Goal: Information Seeking & Learning: Learn about a topic

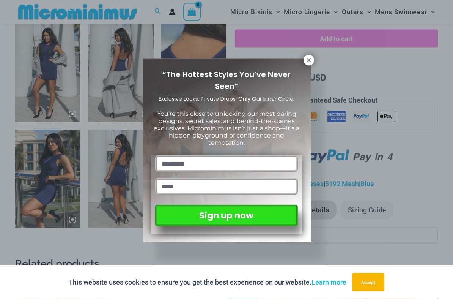
scroll to position [453, 0]
click at [306, 63] on icon at bounding box center [308, 60] width 7 height 7
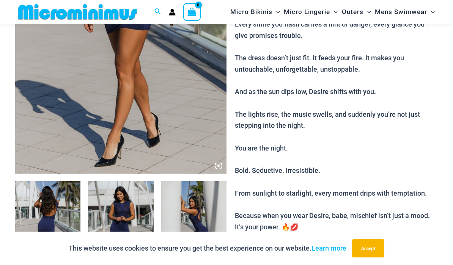
scroll to position [188, 0]
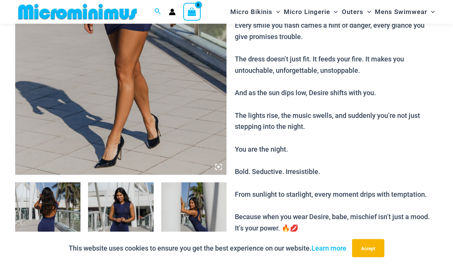
click at [47, 211] on img at bounding box center [47, 232] width 65 height 98
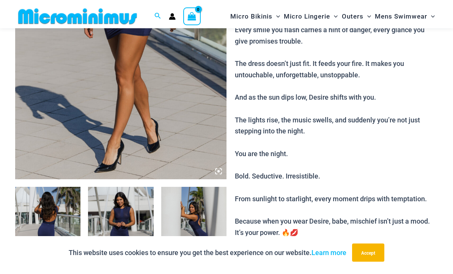
scroll to position [189, 0]
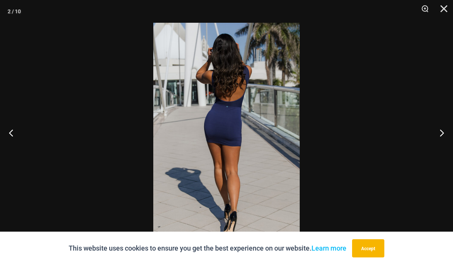
click at [439, 134] on button "Next" at bounding box center [438, 133] width 28 height 38
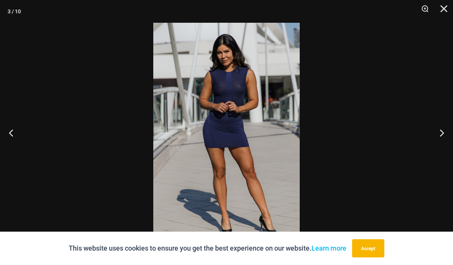
click at [440, 133] on button "Next" at bounding box center [438, 133] width 28 height 38
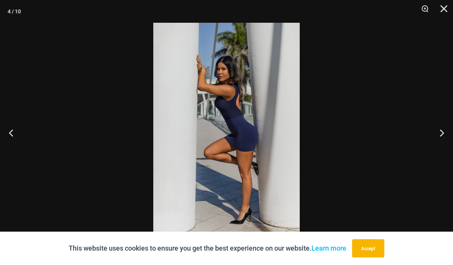
click at [447, 127] on button "Next" at bounding box center [438, 133] width 28 height 38
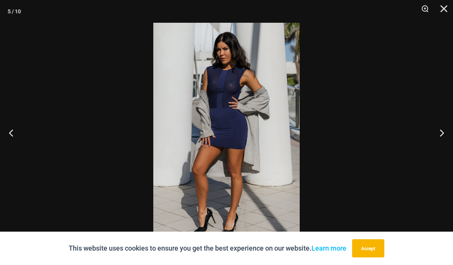
click at [444, 129] on button "Next" at bounding box center [438, 133] width 28 height 38
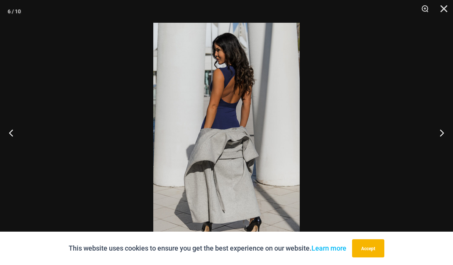
click at [445, 129] on button "Next" at bounding box center [438, 133] width 28 height 38
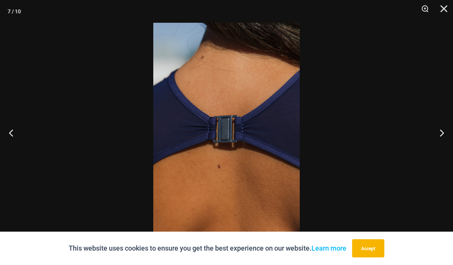
click at [444, 129] on button "Next" at bounding box center [438, 133] width 28 height 38
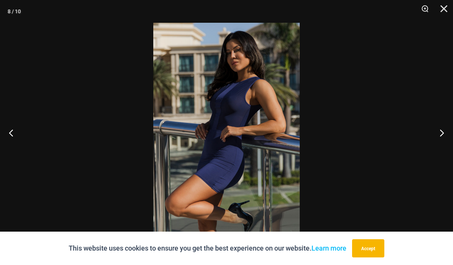
click at [445, 129] on button "Next" at bounding box center [438, 133] width 28 height 38
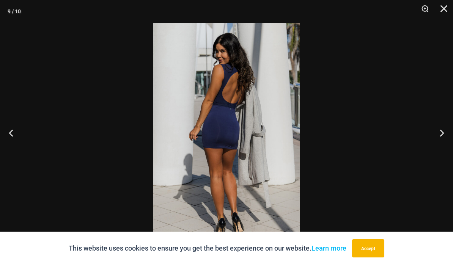
click at [19, 127] on button "Previous" at bounding box center [14, 133] width 28 height 38
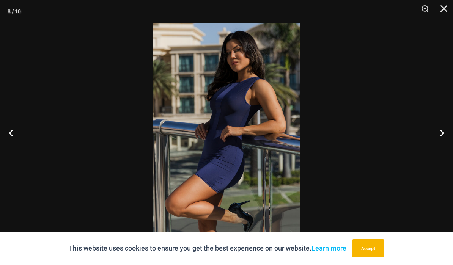
click at [446, 126] on button "Next" at bounding box center [438, 133] width 28 height 38
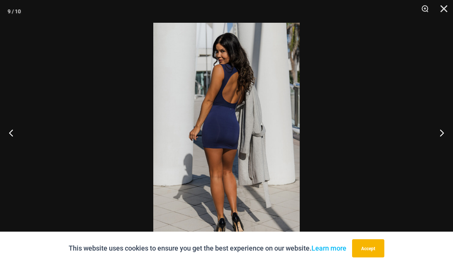
click at [446, 126] on button "Next" at bounding box center [438, 133] width 28 height 38
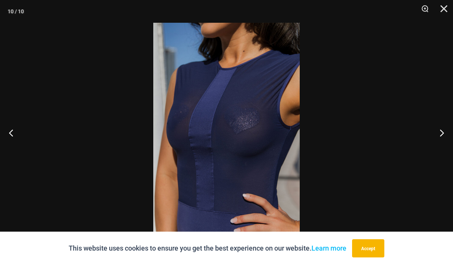
click at [445, 126] on button "Next" at bounding box center [438, 133] width 28 height 38
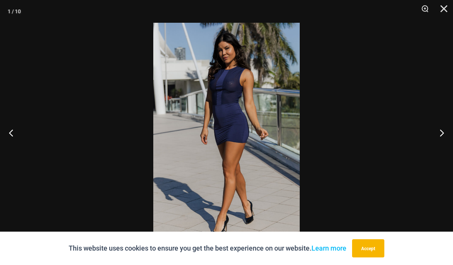
click at [448, 125] on button "Next" at bounding box center [438, 133] width 28 height 38
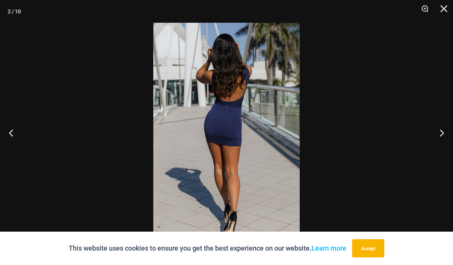
click at [447, 124] on button "Next" at bounding box center [438, 133] width 28 height 38
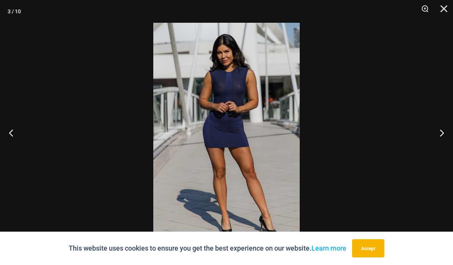
click at [446, 124] on button "Next" at bounding box center [438, 133] width 28 height 38
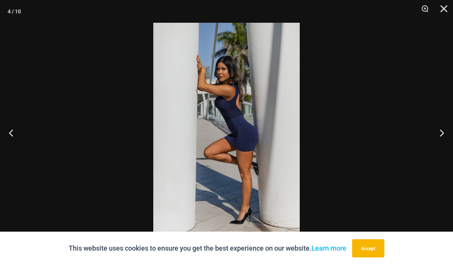
click at [448, 125] on button "Next" at bounding box center [438, 133] width 28 height 38
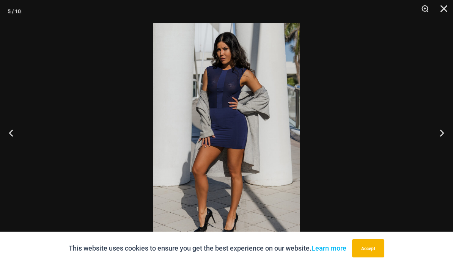
click at [447, 125] on button "Next" at bounding box center [438, 133] width 28 height 38
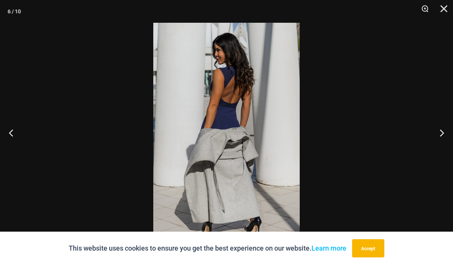
click at [448, 125] on button "Next" at bounding box center [438, 133] width 28 height 38
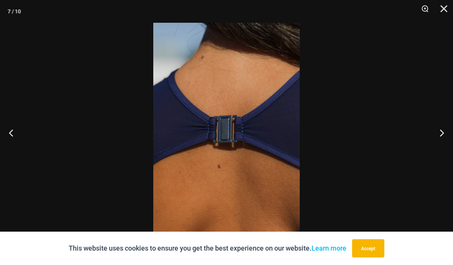
click at [449, 125] on button "Next" at bounding box center [438, 133] width 28 height 38
